Goal: Navigation & Orientation: Understand site structure

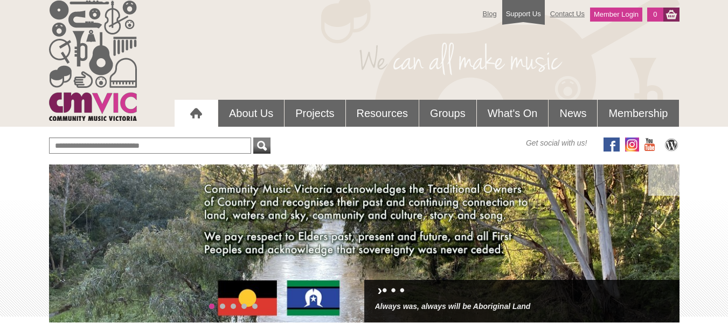
scroll to position [4, 0]
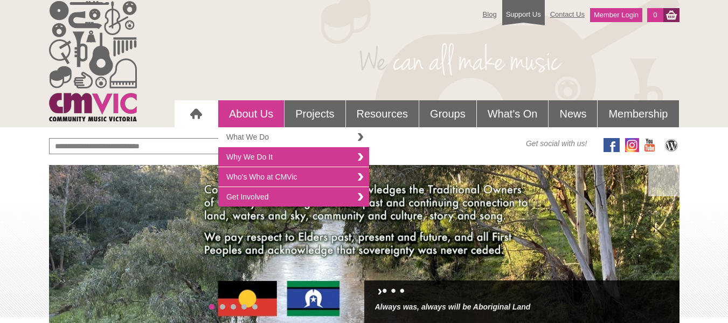
click at [248, 135] on link "What We Do" at bounding box center [293, 137] width 151 height 20
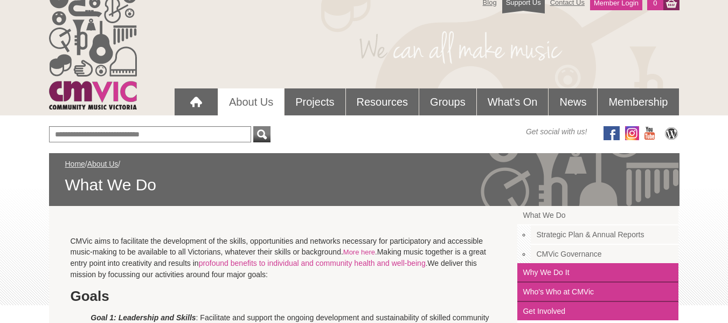
scroll to position [5, 0]
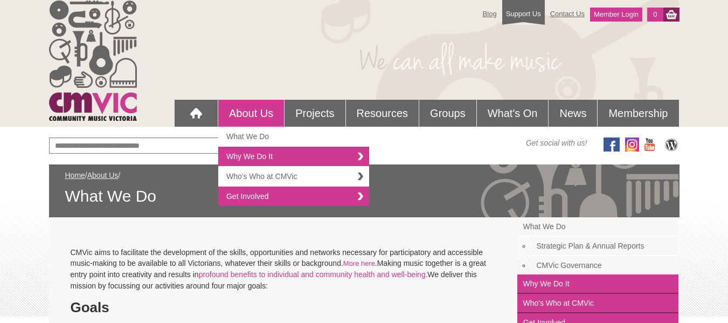
click at [257, 173] on link "Who's Who at CMVic" at bounding box center [293, 176] width 151 height 20
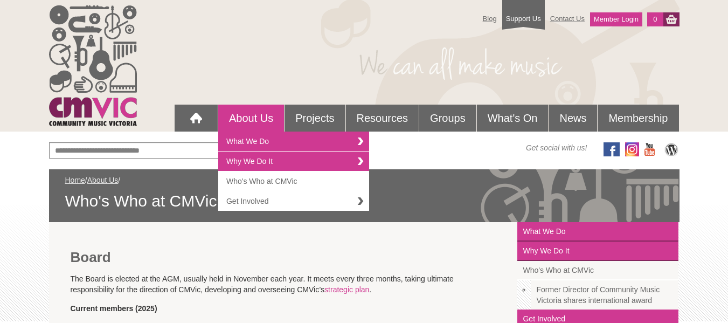
click at [265, 206] on link "Get Involved" at bounding box center [293, 200] width 151 height 19
